Goal: Find specific page/section: Find specific page/section

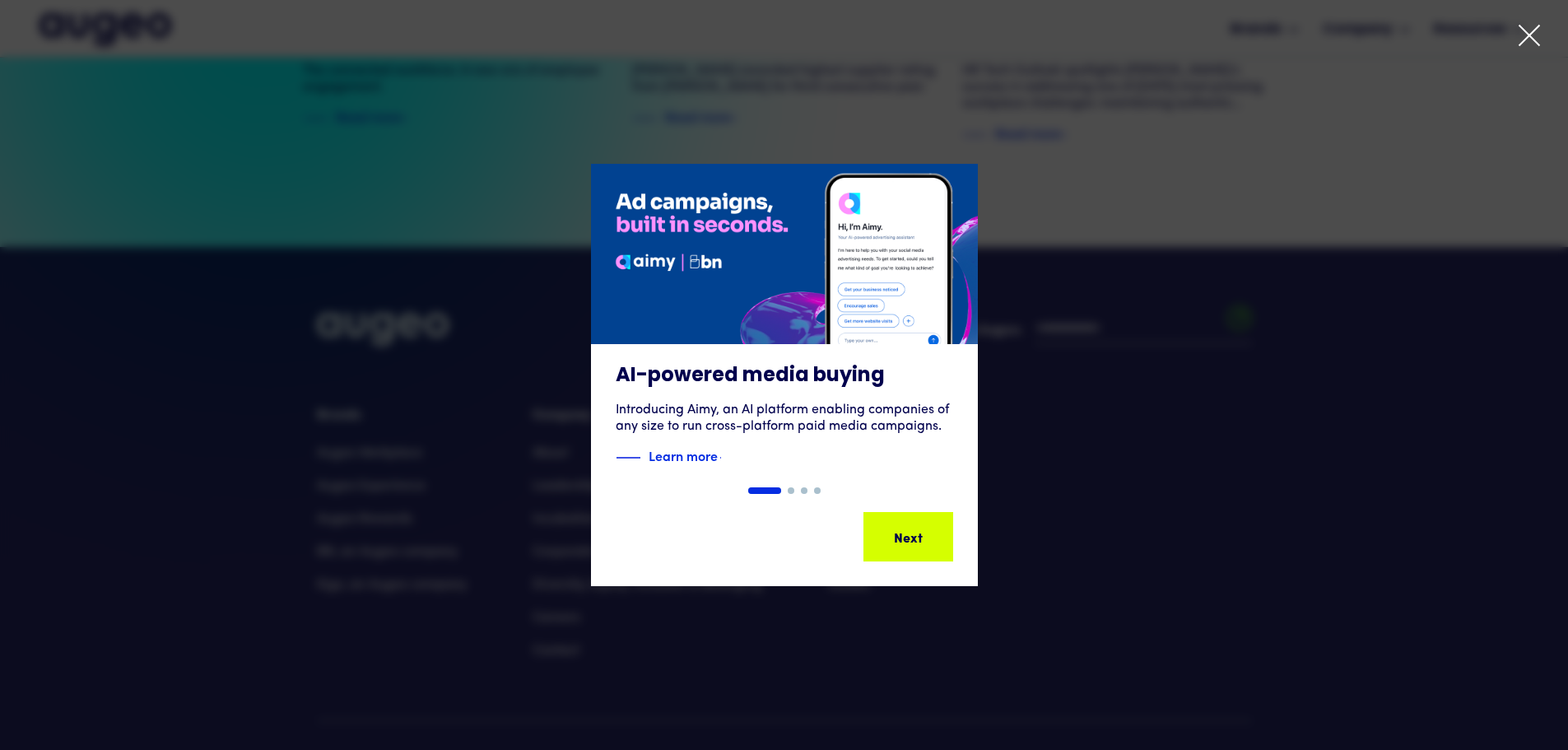
click at [1163, 471] on div "1 of 4" at bounding box center [784, 375] width 1568 height 422
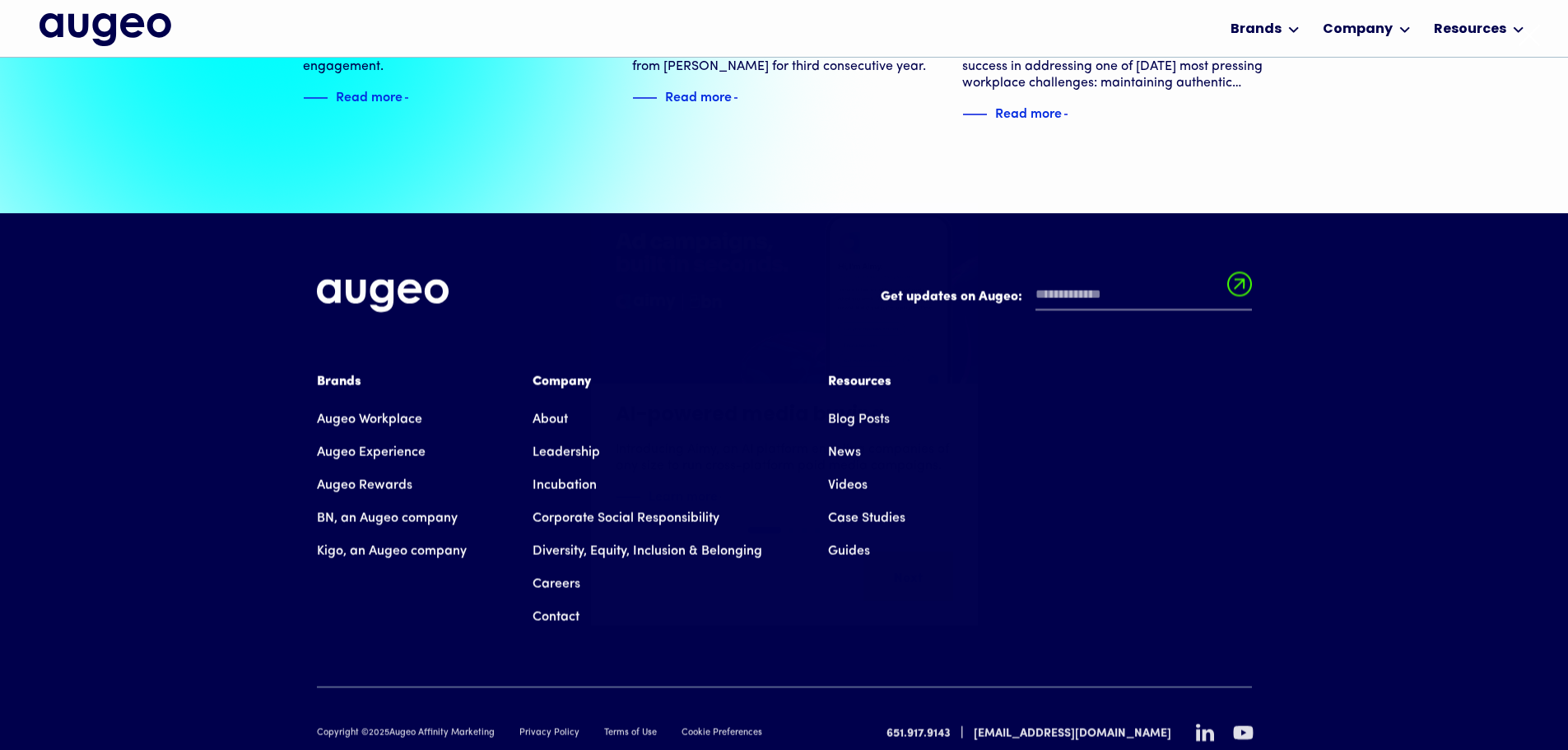
scroll to position [3766, 0]
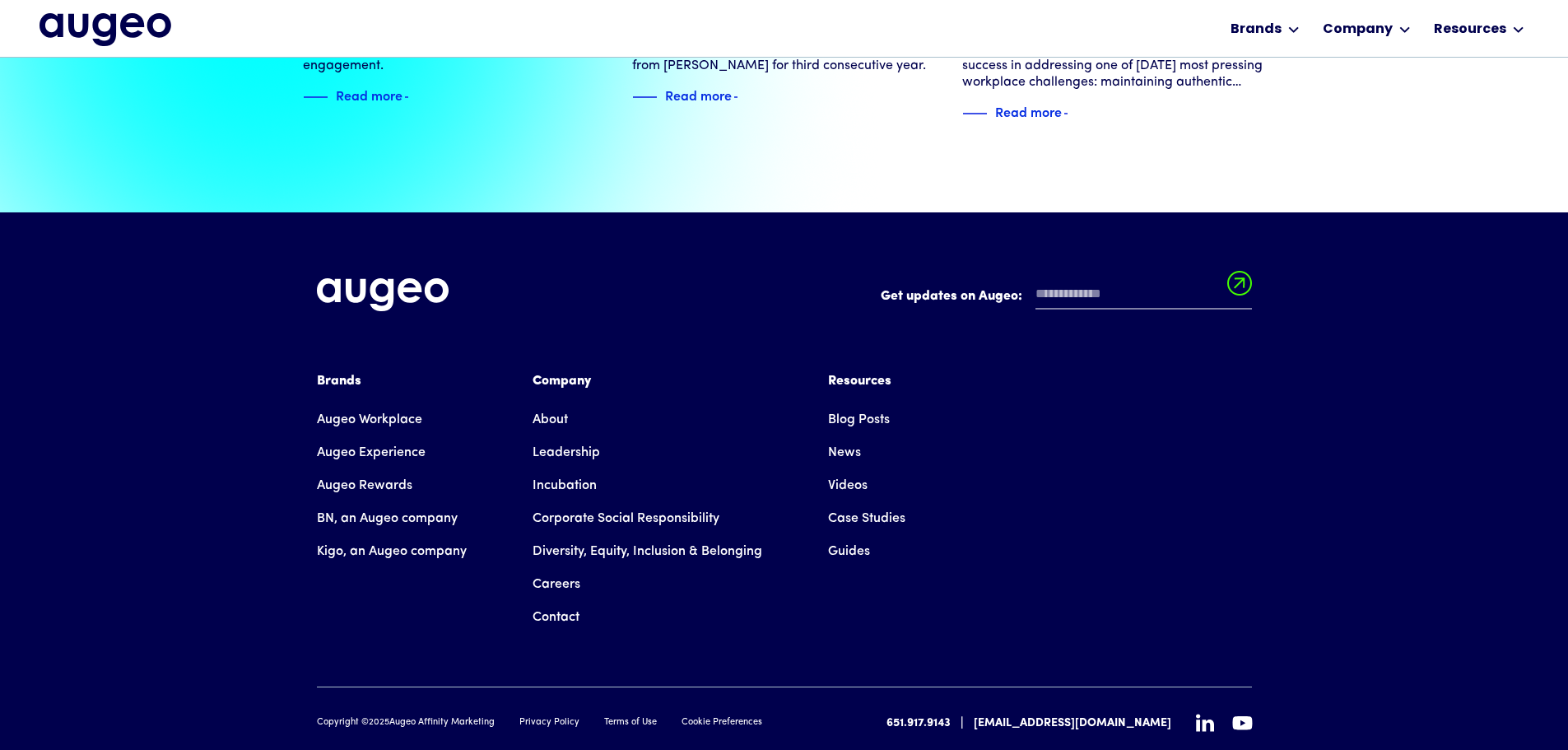
click at [542, 568] on link "Careers" at bounding box center [556, 584] width 48 height 33
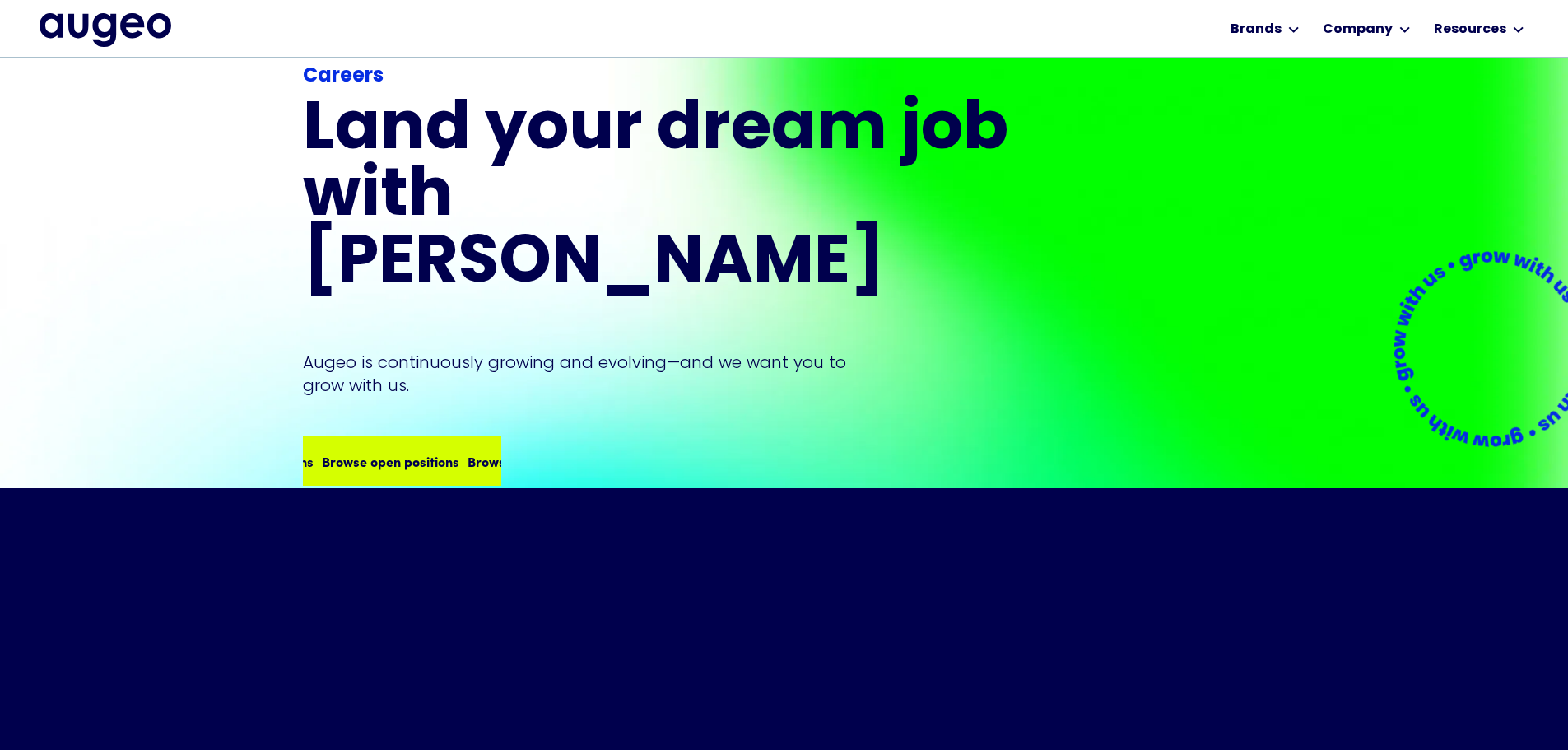
scroll to position [168, 0]
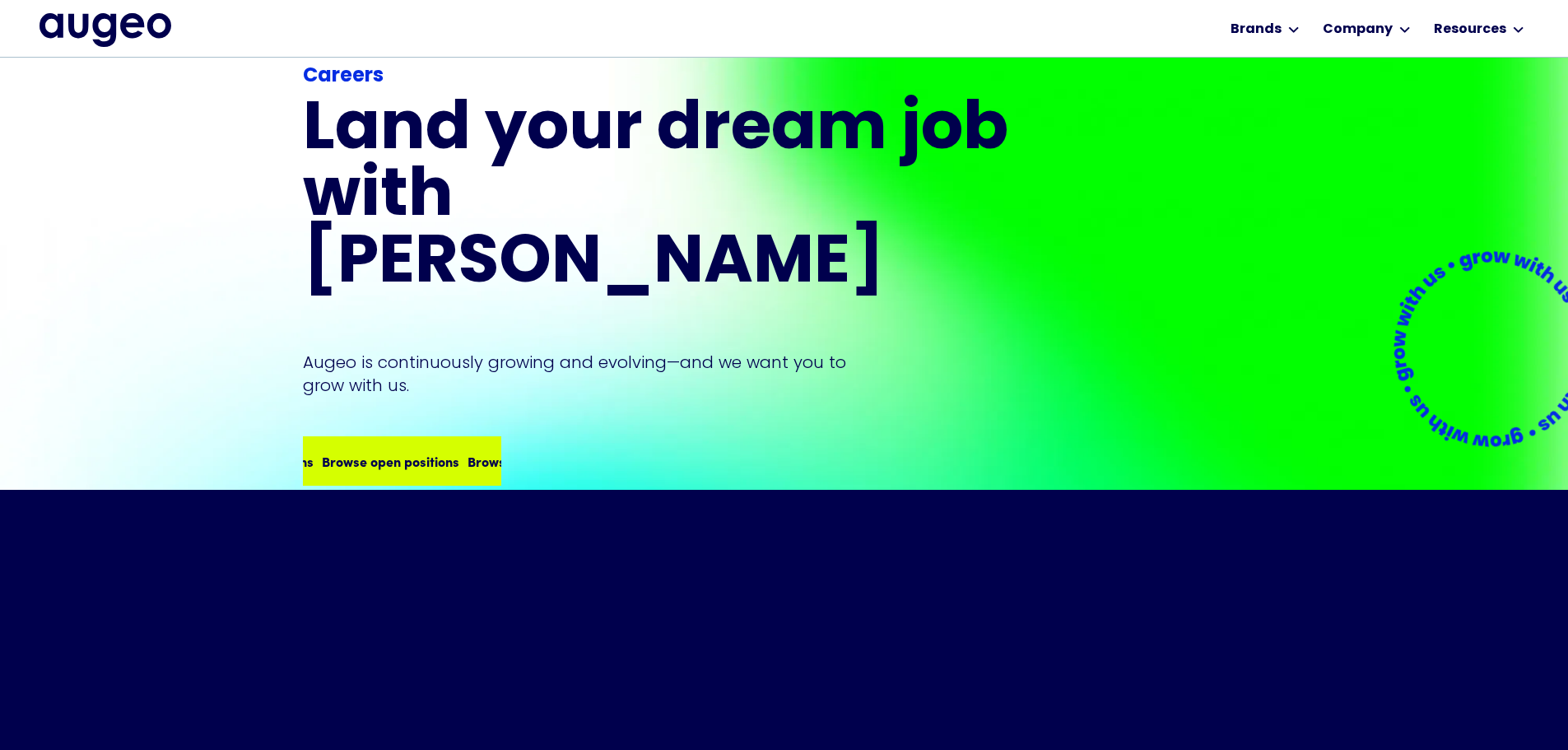
click at [389, 451] on div "Browse open positions Browse open positions Browse open positions Browse open p…" at bounding box center [451, 461] width 582 height 19
